Goal: Task Accomplishment & Management: Manage account settings

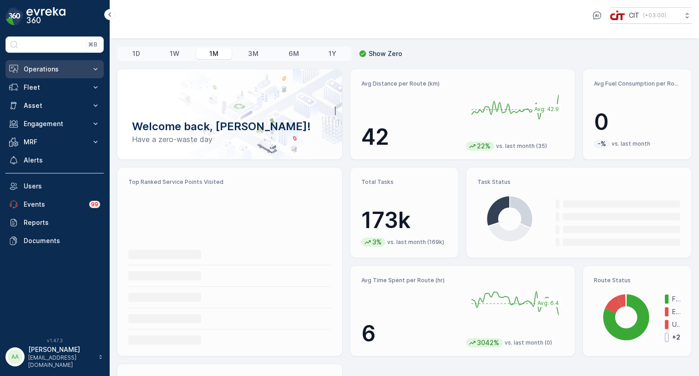
click at [60, 66] on p "Operations" at bounding box center [55, 69] width 62 height 9
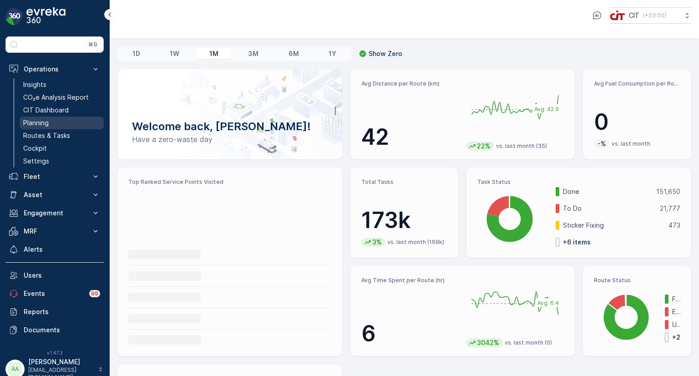
click at [45, 124] on p "Planning" at bounding box center [35, 122] width 25 height 9
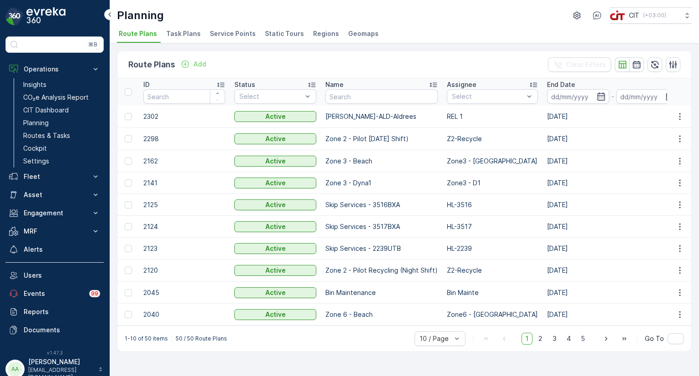
click at [235, 30] on span "Service Points" at bounding box center [233, 33] width 46 height 9
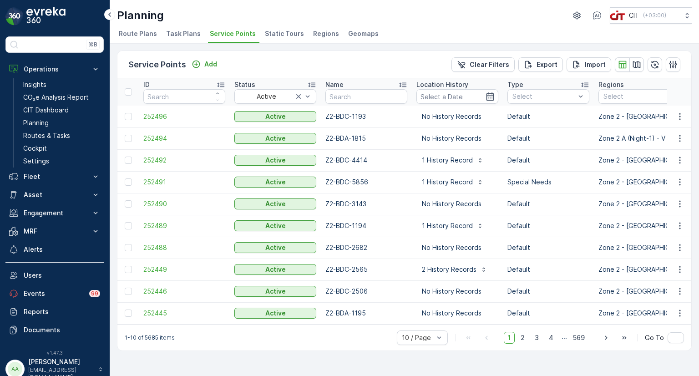
click at [277, 35] on span "Static Tours" at bounding box center [284, 33] width 39 height 9
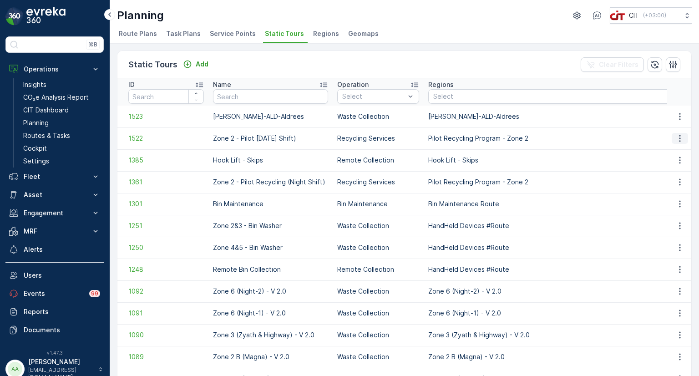
click at [678, 136] on icon "button" at bounding box center [679, 138] width 9 height 9
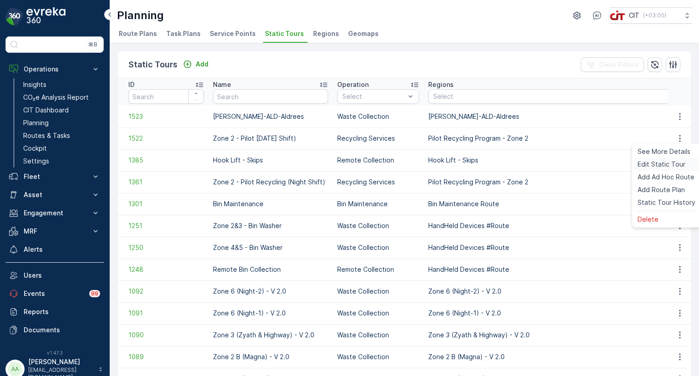
click at [652, 166] on span "Edit Static Tour" at bounding box center [661, 164] width 48 height 9
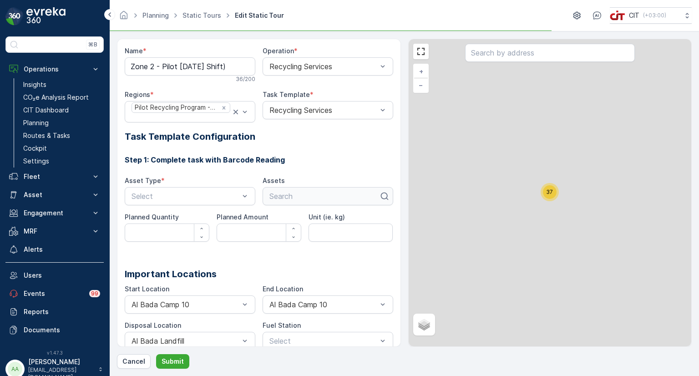
type kg\) "kg"
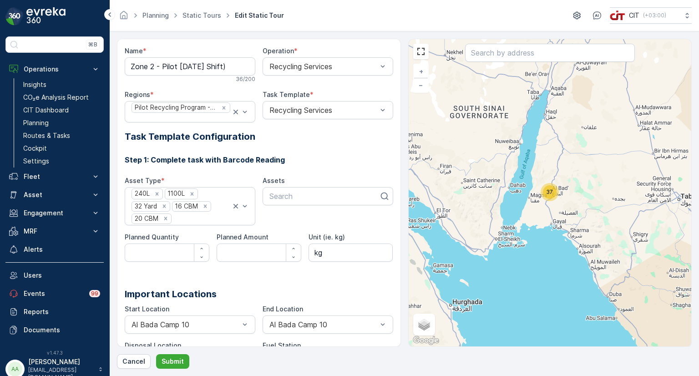
click at [553, 190] on div "37" at bounding box center [550, 192] width 14 height 14
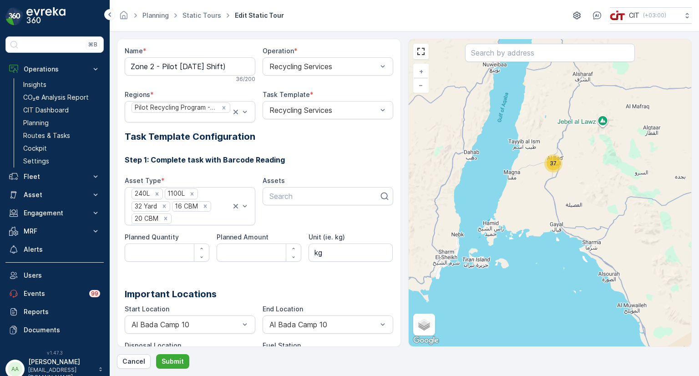
drag, startPoint x: 632, startPoint y: 171, endPoint x: 547, endPoint y: 197, distance: 88.8
click at [547, 197] on div "37 + − Satellite Roadmap Terrain Hybrid Leaflet Keyboard shortcuts Map Data Map…" at bounding box center [549, 192] width 283 height 307
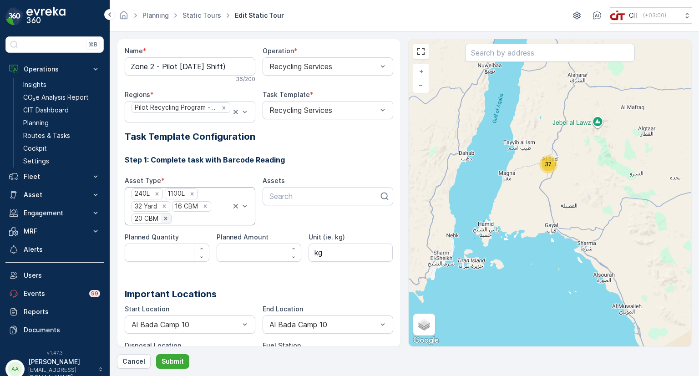
click at [167, 219] on icon "Remove 20 CBM" at bounding box center [165, 218] width 6 height 6
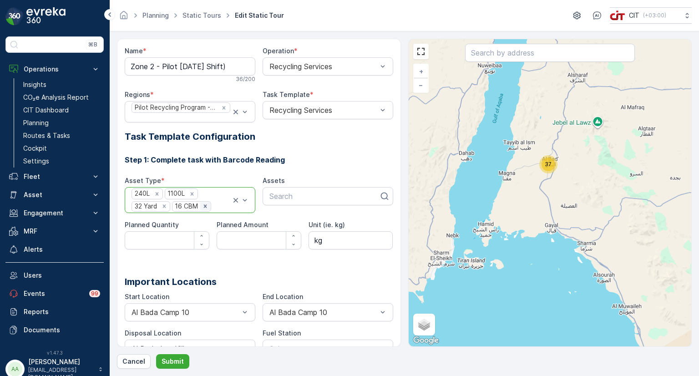
click at [206, 205] on icon "Remove 16 CBM" at bounding box center [204, 206] width 3 height 3
click at [162, 205] on icon "Remove 32 Yard" at bounding box center [164, 206] width 6 height 6
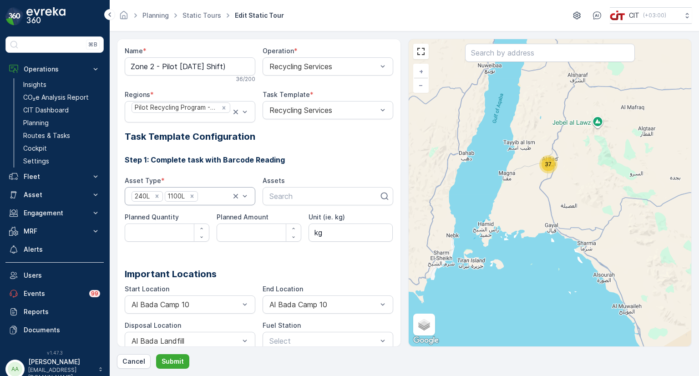
click at [550, 164] on span "37" at bounding box center [547, 164] width 7 height 7
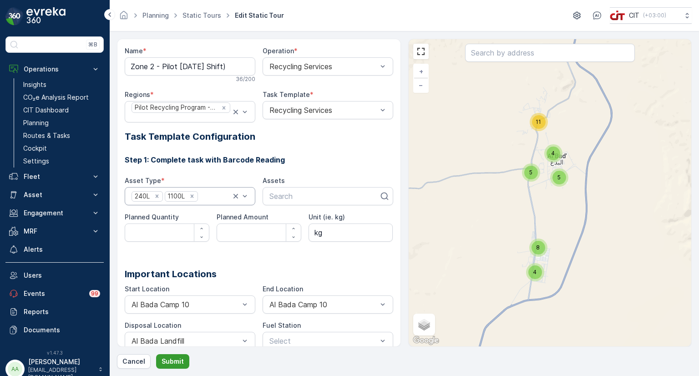
click at [173, 358] on p "Submit" at bounding box center [172, 361] width 22 height 9
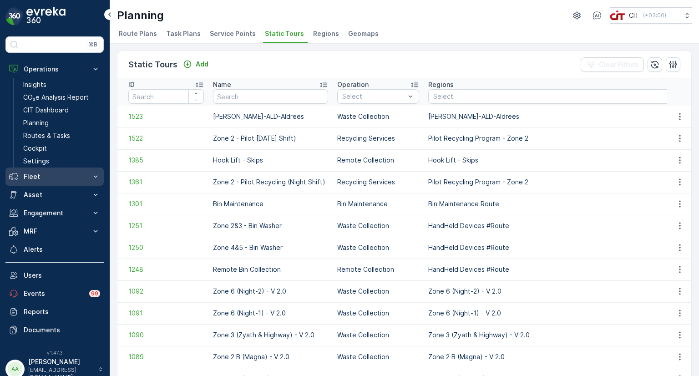
click at [38, 173] on p "Fleet" at bounding box center [55, 176] width 62 height 9
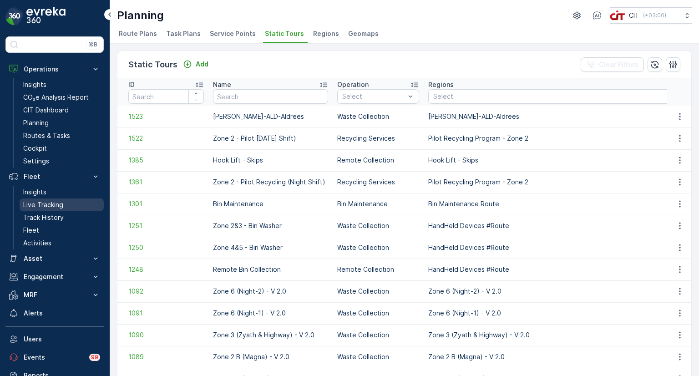
click at [39, 202] on p "Live Tracking" at bounding box center [43, 204] width 40 height 9
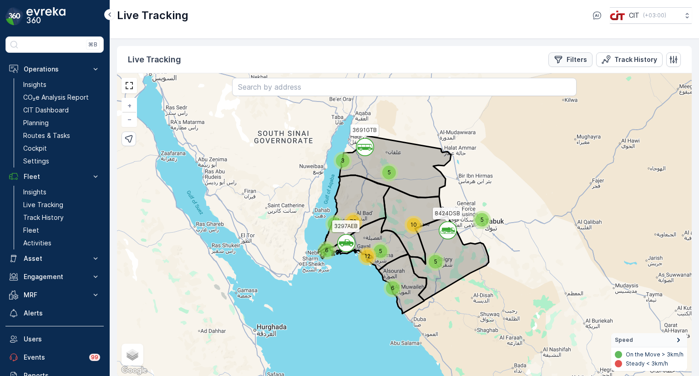
click at [579, 57] on p "Filters" at bounding box center [576, 59] width 20 height 9
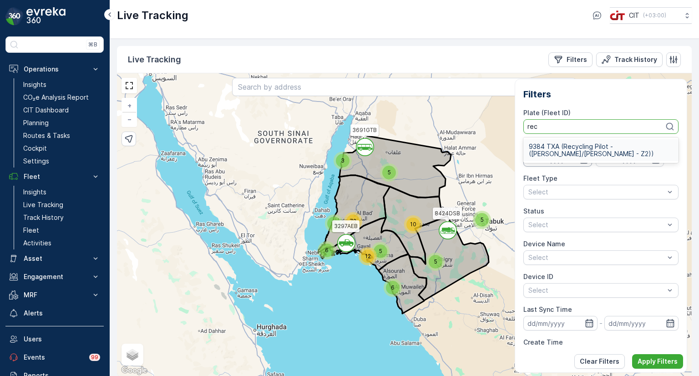
type input "rec"
click at [529, 166] on input at bounding box center [557, 159] width 68 height 15
click at [554, 123] on div at bounding box center [596, 126] width 138 height 7
type input "7945"
